Goal: Find specific page/section: Find specific page/section

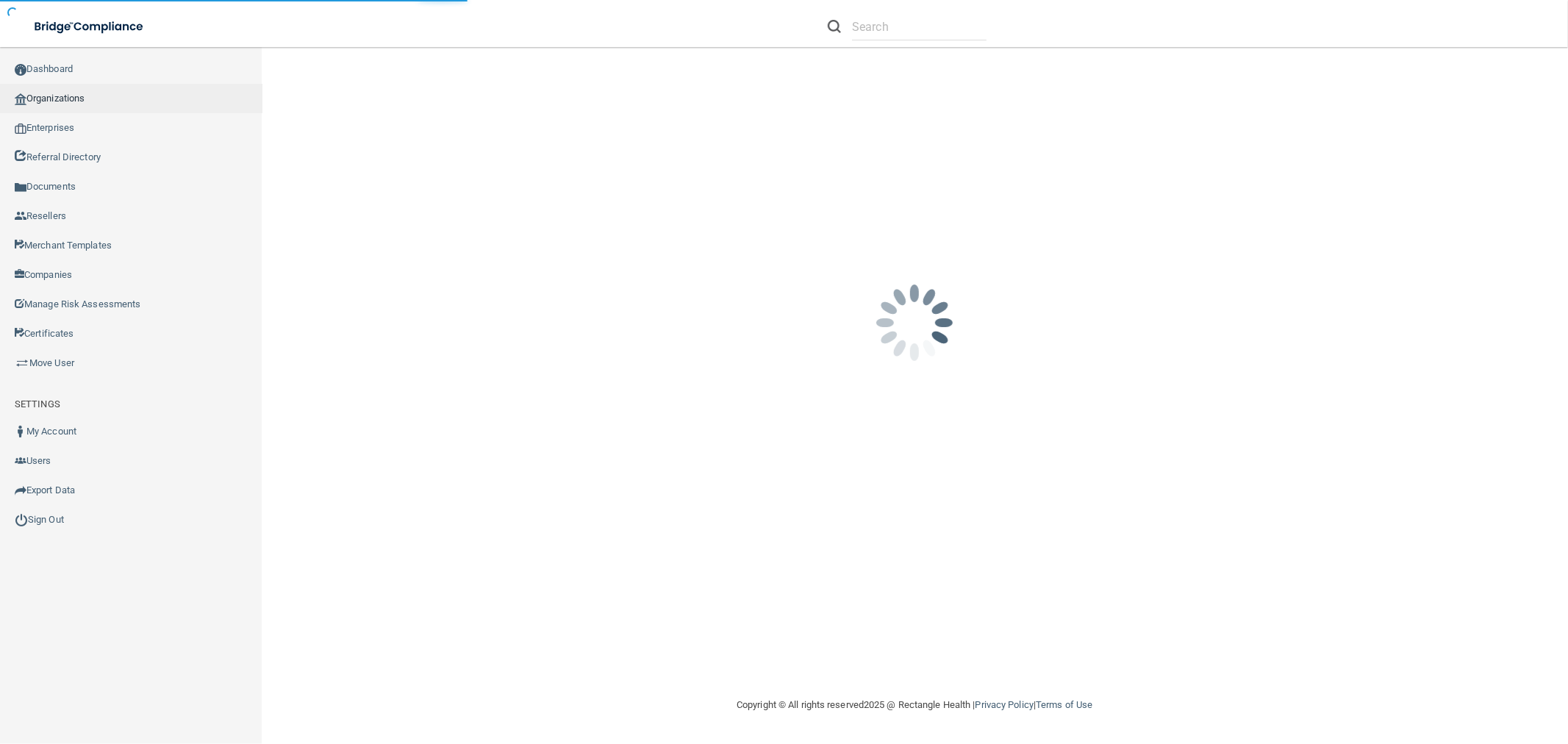
click at [48, 92] on link "Organizations" at bounding box center [131, 98] width 262 height 29
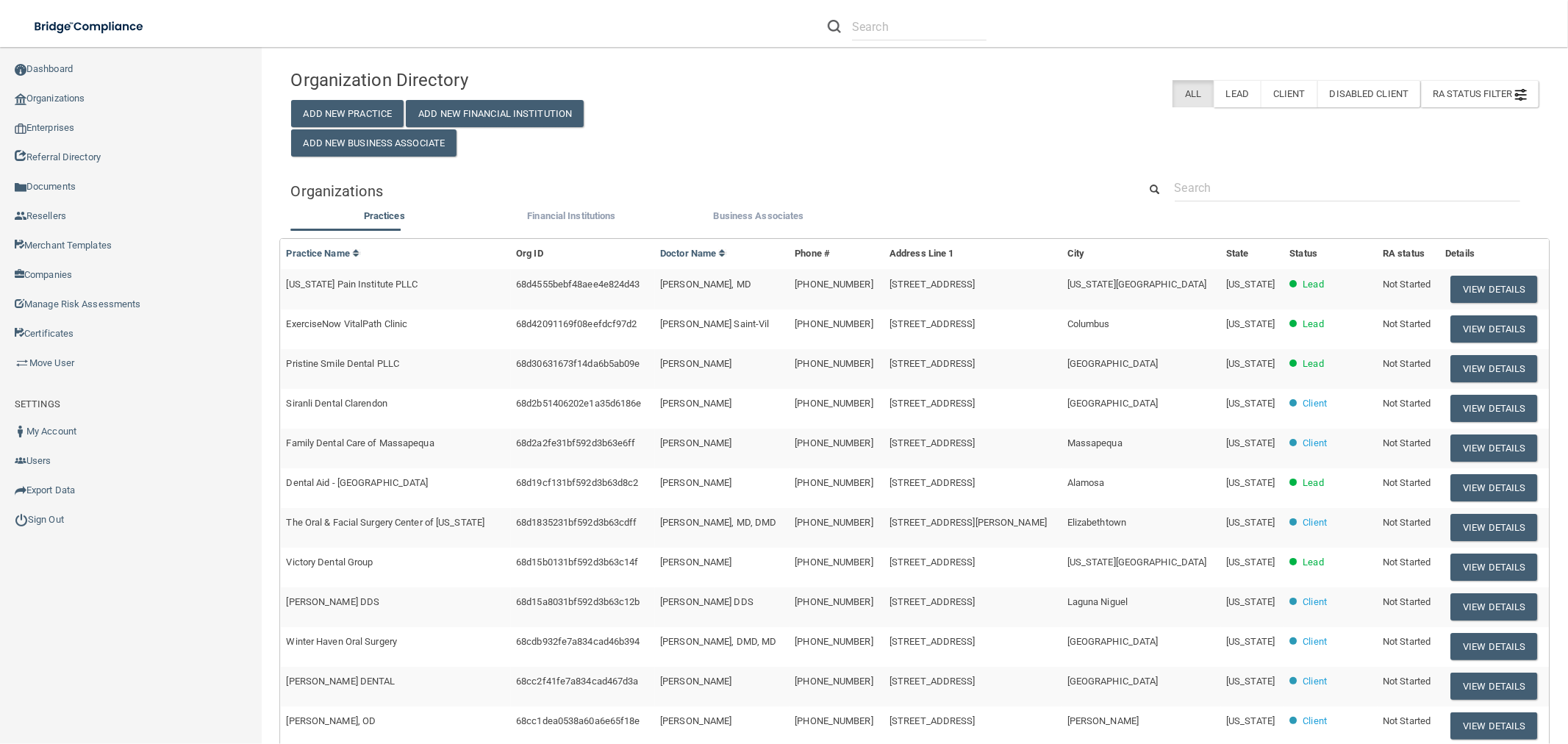
click at [1316, 208] on div "Practices Financial Institutions Business Associates Practices Practice Name Or…" at bounding box center [916, 558] width 1249 height 702
click at [1260, 194] on input "text" at bounding box center [1347, 187] width 345 height 27
paste input "[EMAIL_ADDRESS][DOMAIN_NAME]"
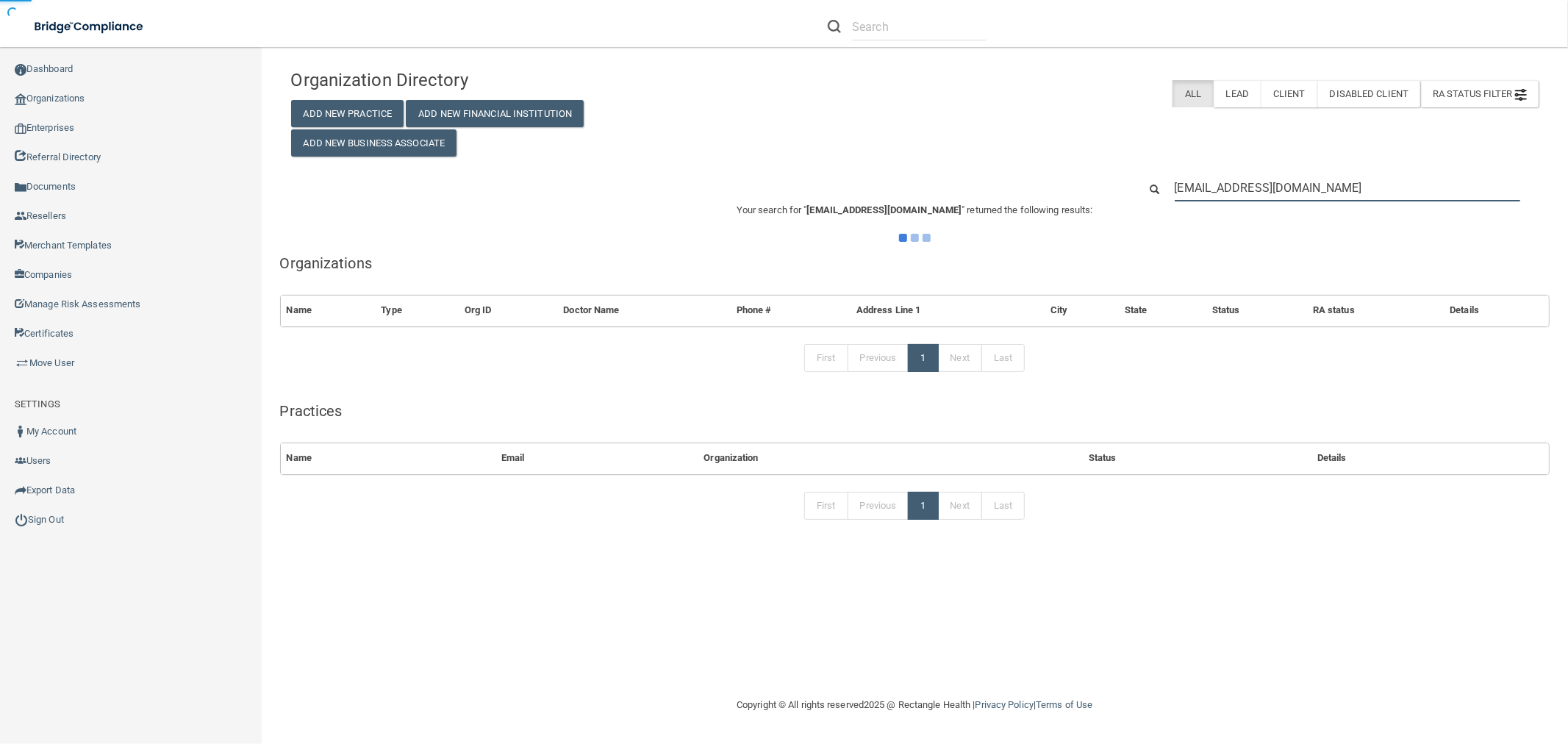
type input "[EMAIL_ADDRESS][DOMAIN_NAME]"
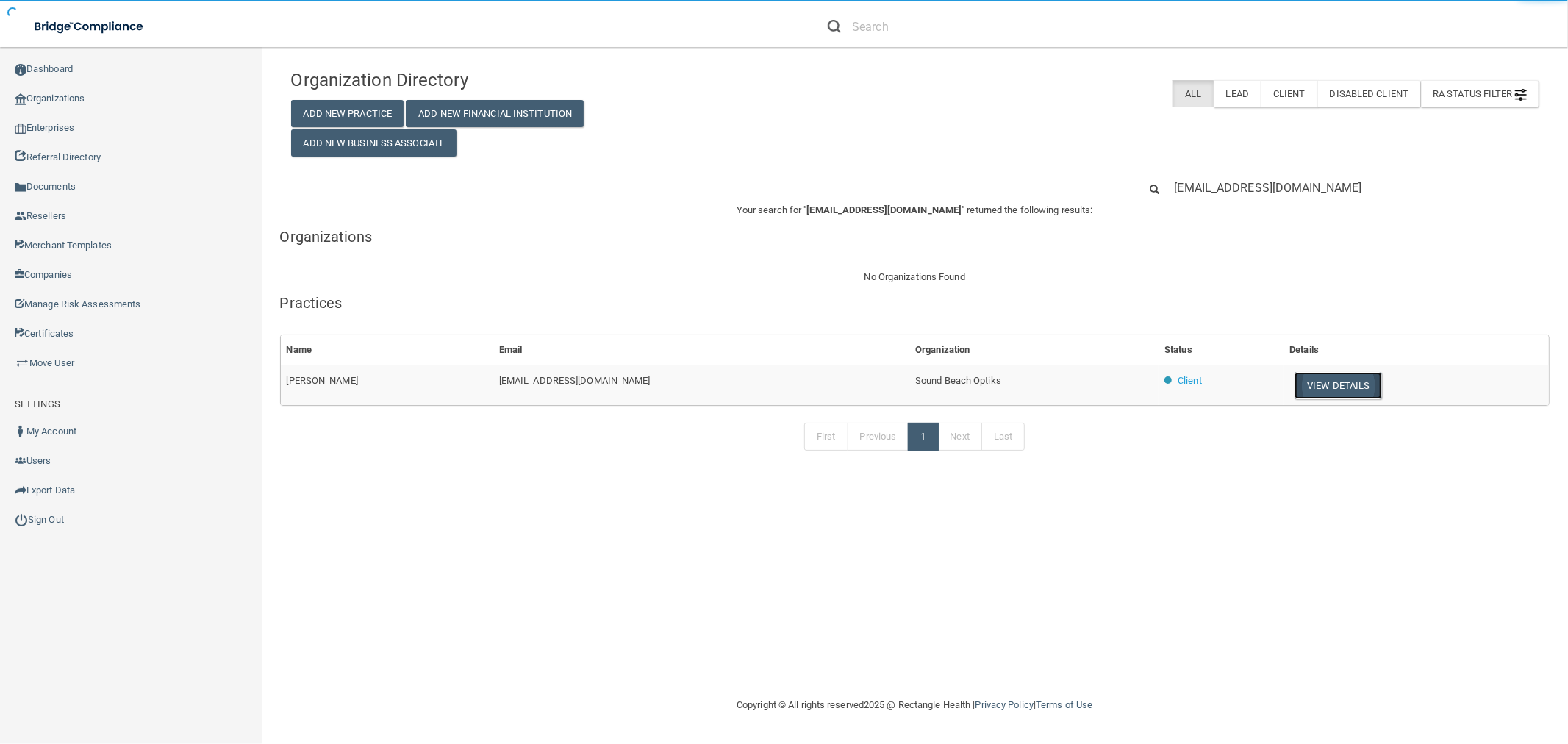
click at [1294, 379] on button "View Details" at bounding box center [1338, 385] width 87 height 27
